Goal: Information Seeking & Learning: Learn about a topic

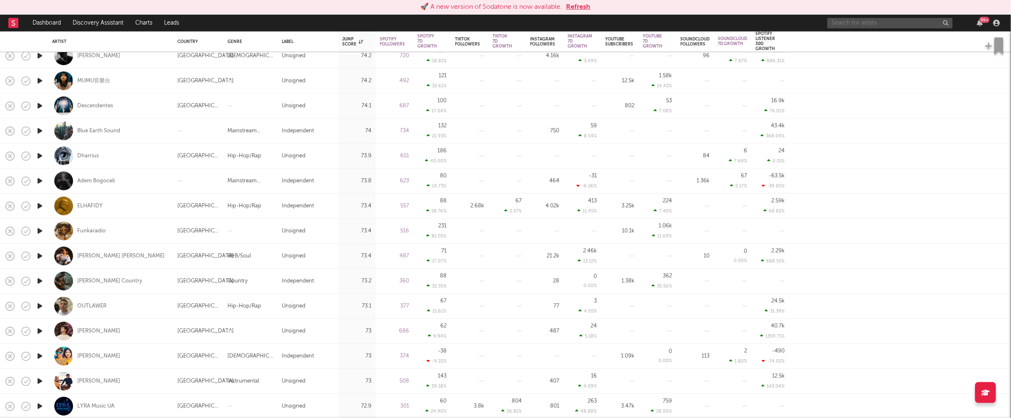
click at [854, 23] on input "text" at bounding box center [889, 23] width 125 height 10
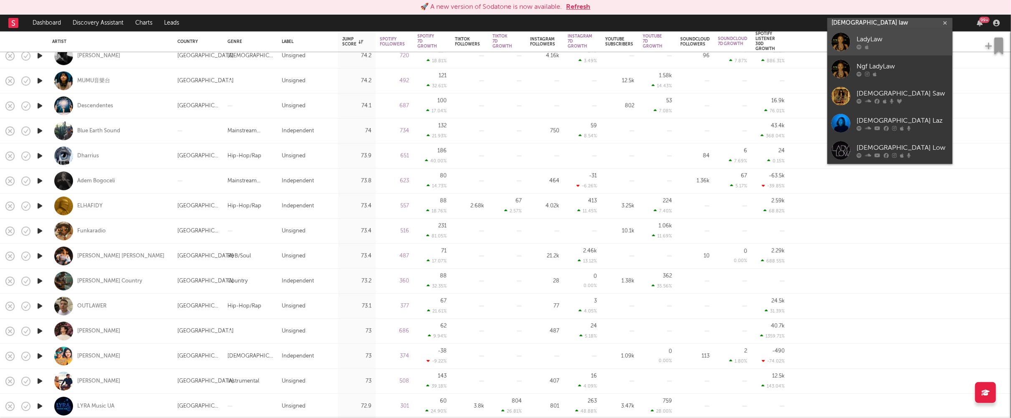
type input "[DEMOGRAPHIC_DATA] law"
click at [877, 32] on link "LadyLaw" at bounding box center [889, 41] width 125 height 27
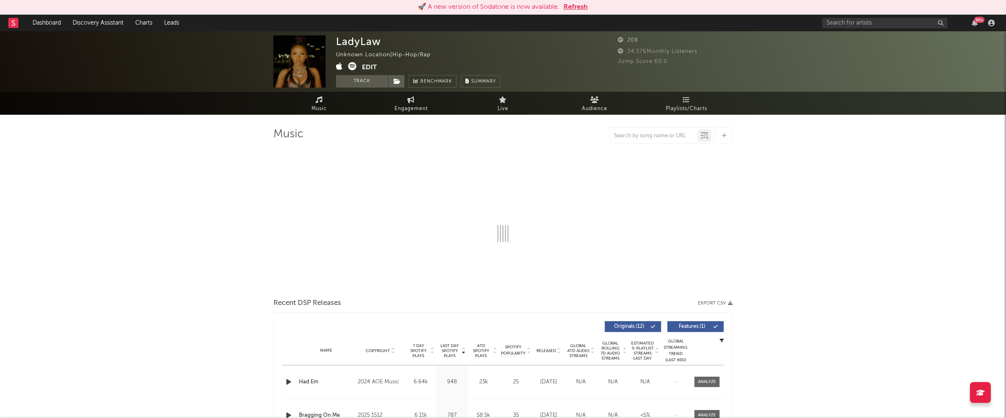
select select "6m"
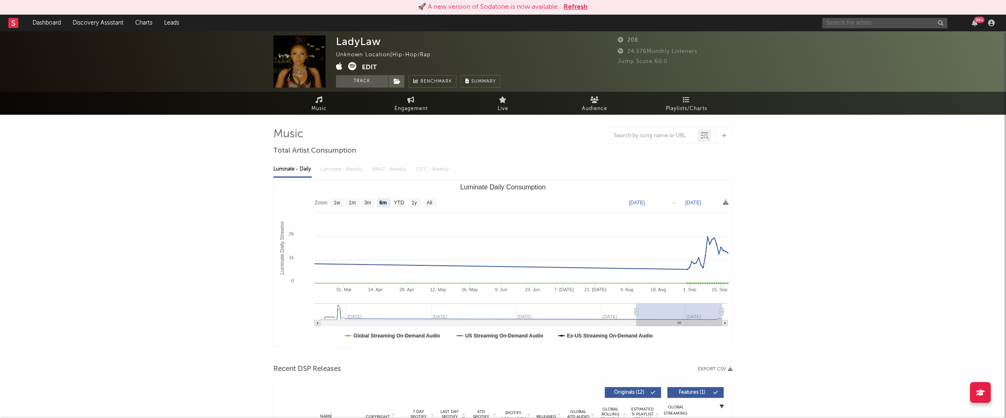
click at [883, 22] on input "text" at bounding box center [884, 23] width 125 height 10
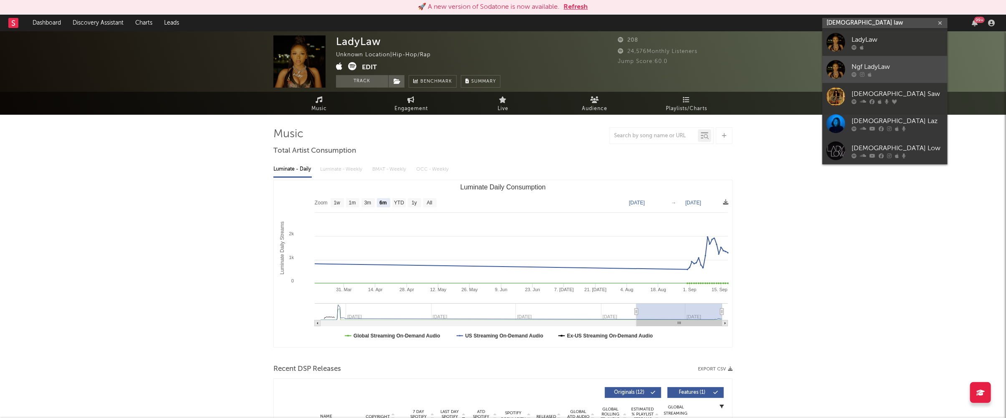
type input "[DEMOGRAPHIC_DATA] law"
click at [905, 61] on link "Ngf LadyLaw" at bounding box center [884, 69] width 125 height 27
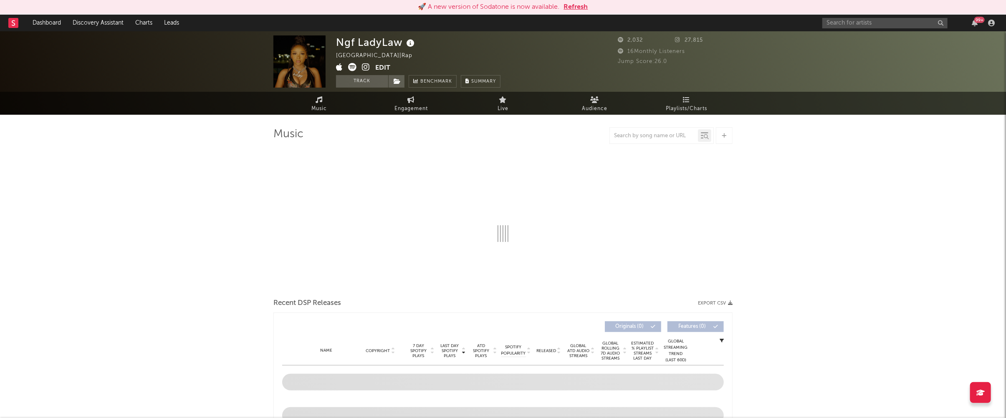
select select "6m"
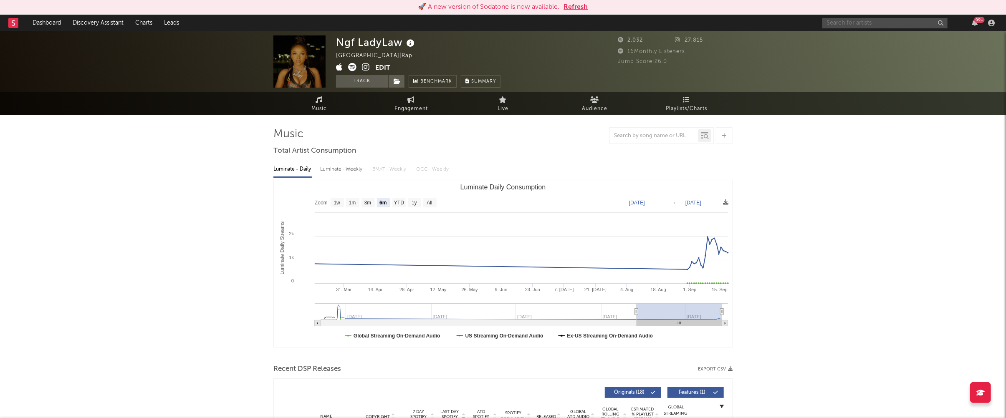
click at [855, 24] on input "text" at bounding box center [884, 23] width 125 height 10
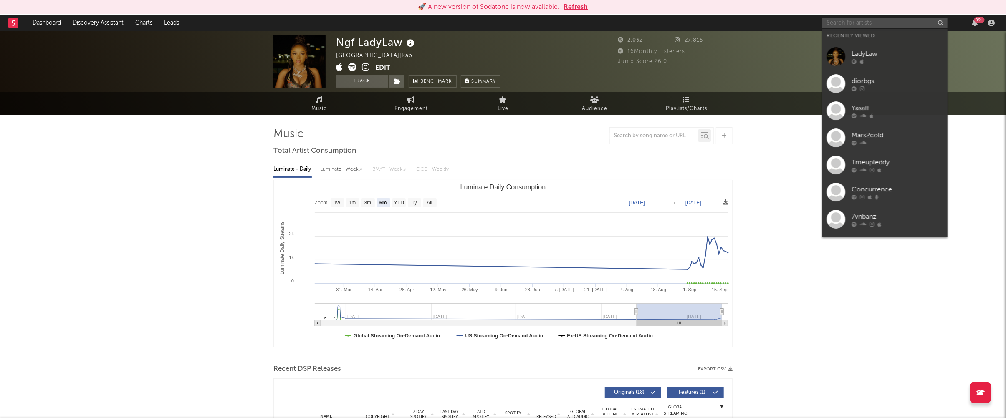
paste input "Obvdiah"
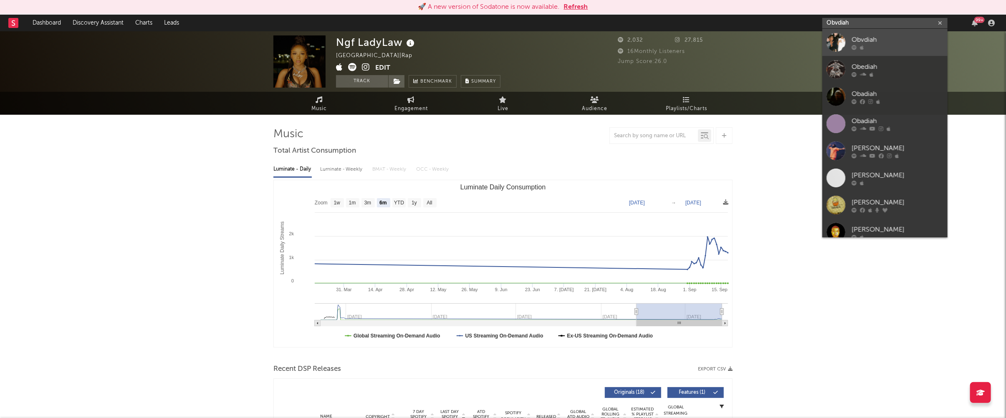
type input "Obvdiah"
click at [884, 35] on div "Obvdiah" at bounding box center [897, 40] width 92 height 10
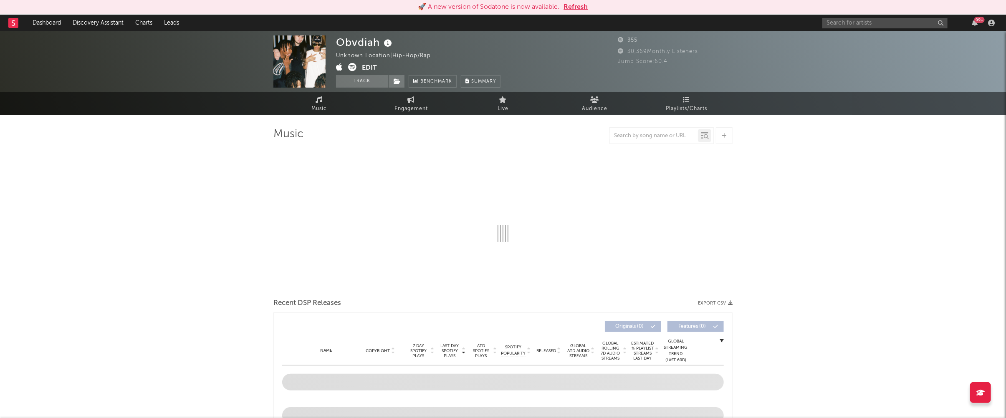
select select "1w"
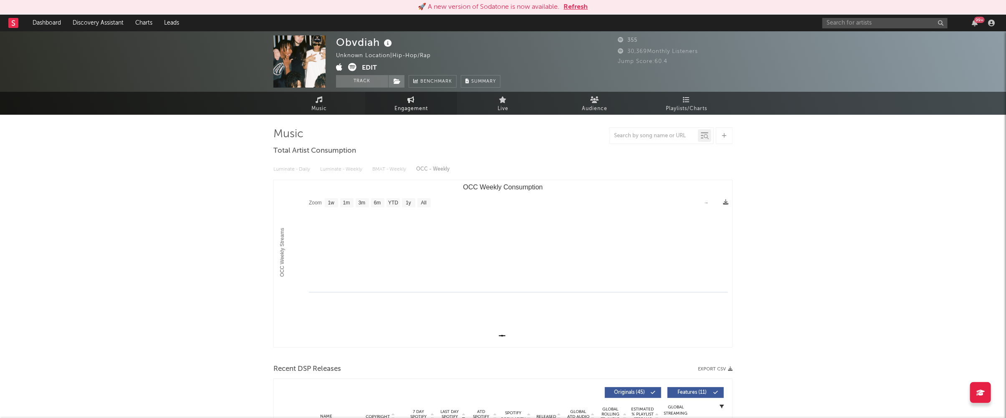
click at [411, 111] on span "Engagement" at bounding box center [410, 109] width 33 height 10
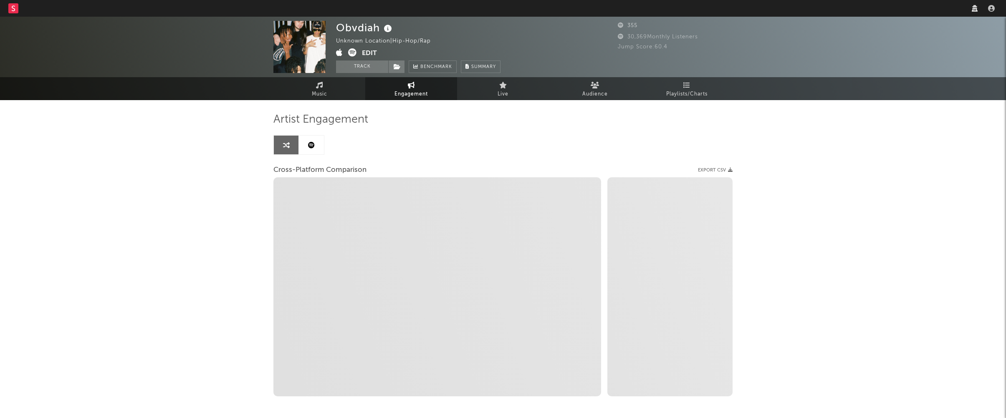
select select "1w"
select select "1m"
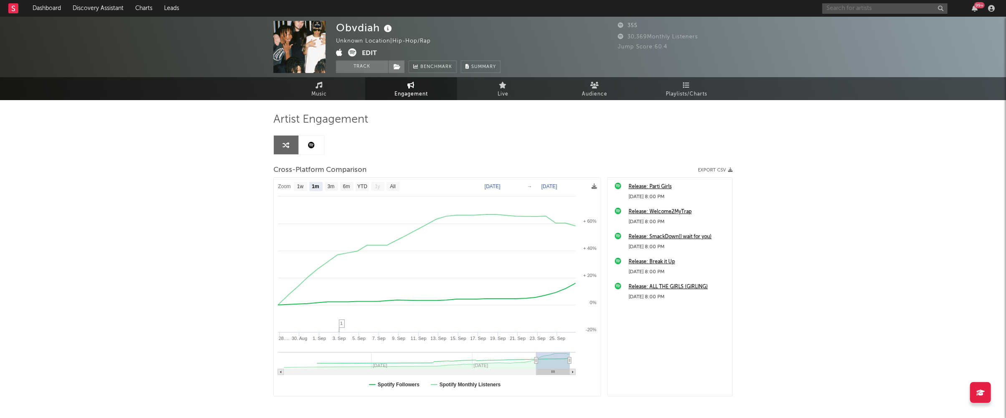
click at [869, 10] on input "text" at bounding box center [884, 8] width 125 height 10
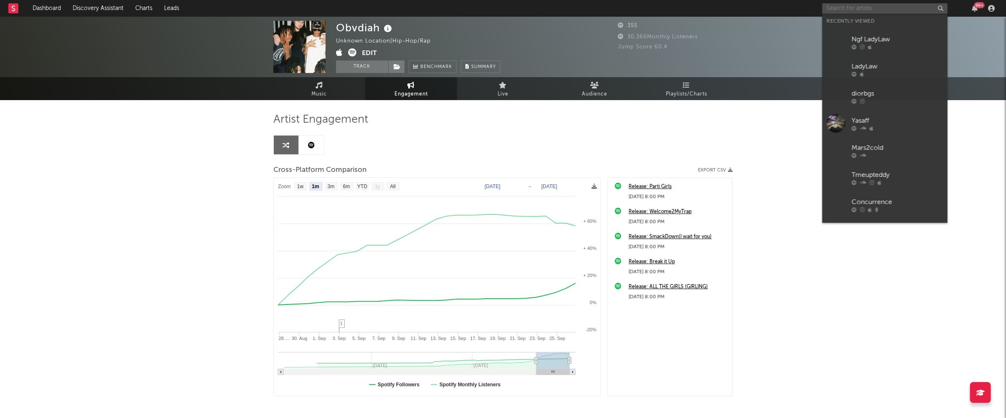
paste input "Donearl"
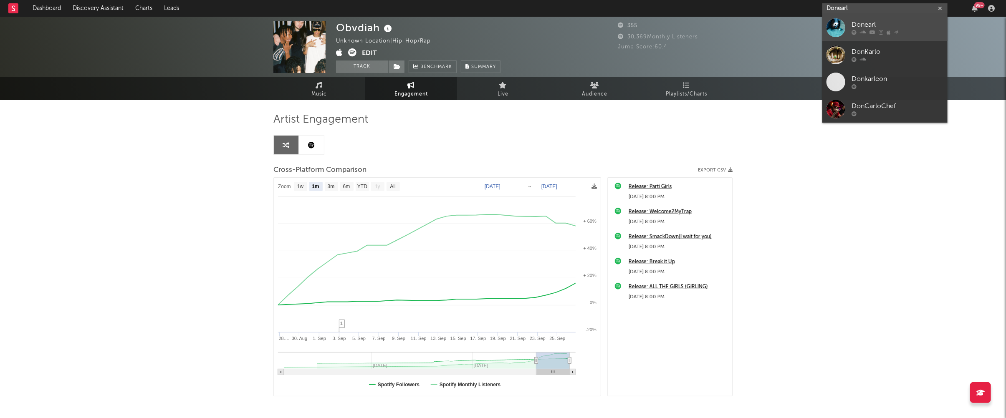
type input "Donearl"
click at [883, 17] on link "Donearl" at bounding box center [884, 27] width 125 height 27
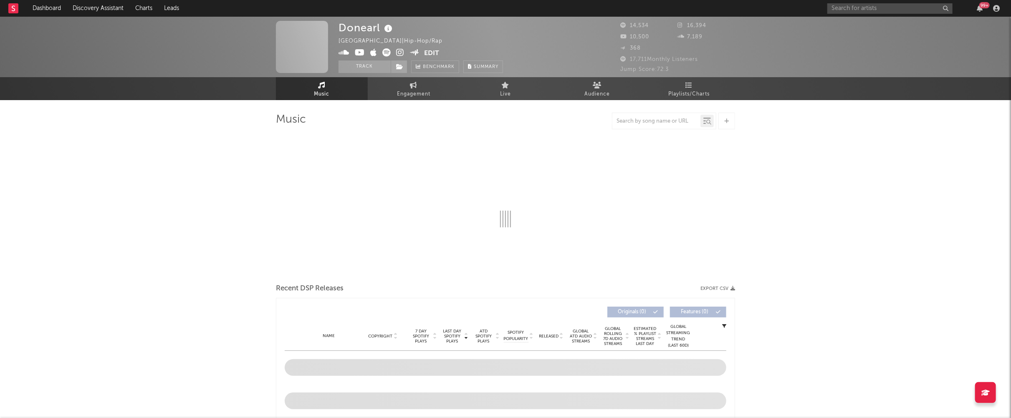
select select "6m"
